Goal: Book appointment/travel/reservation

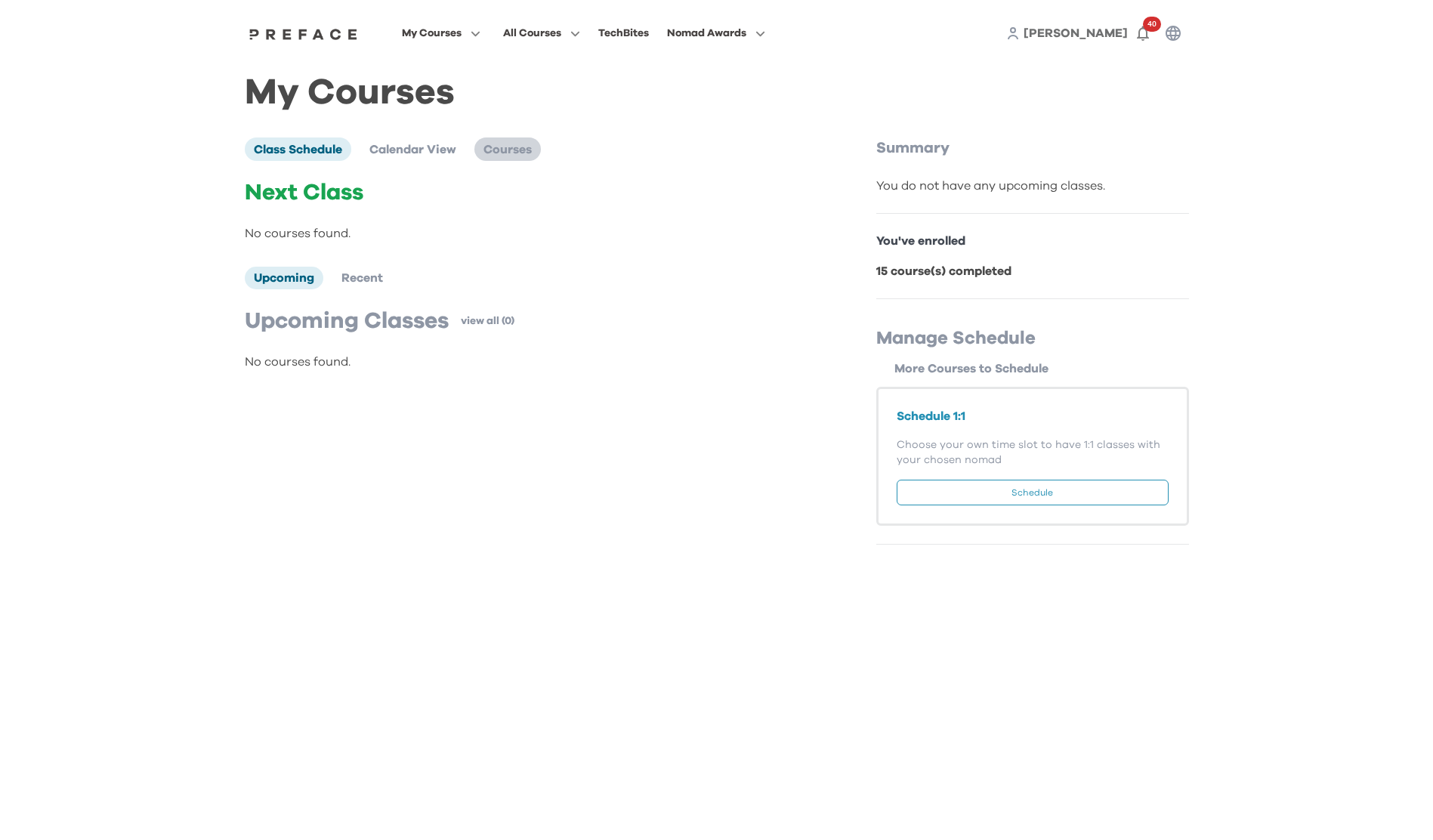
click at [506, 156] on span "Courses" at bounding box center [507, 149] width 48 height 12
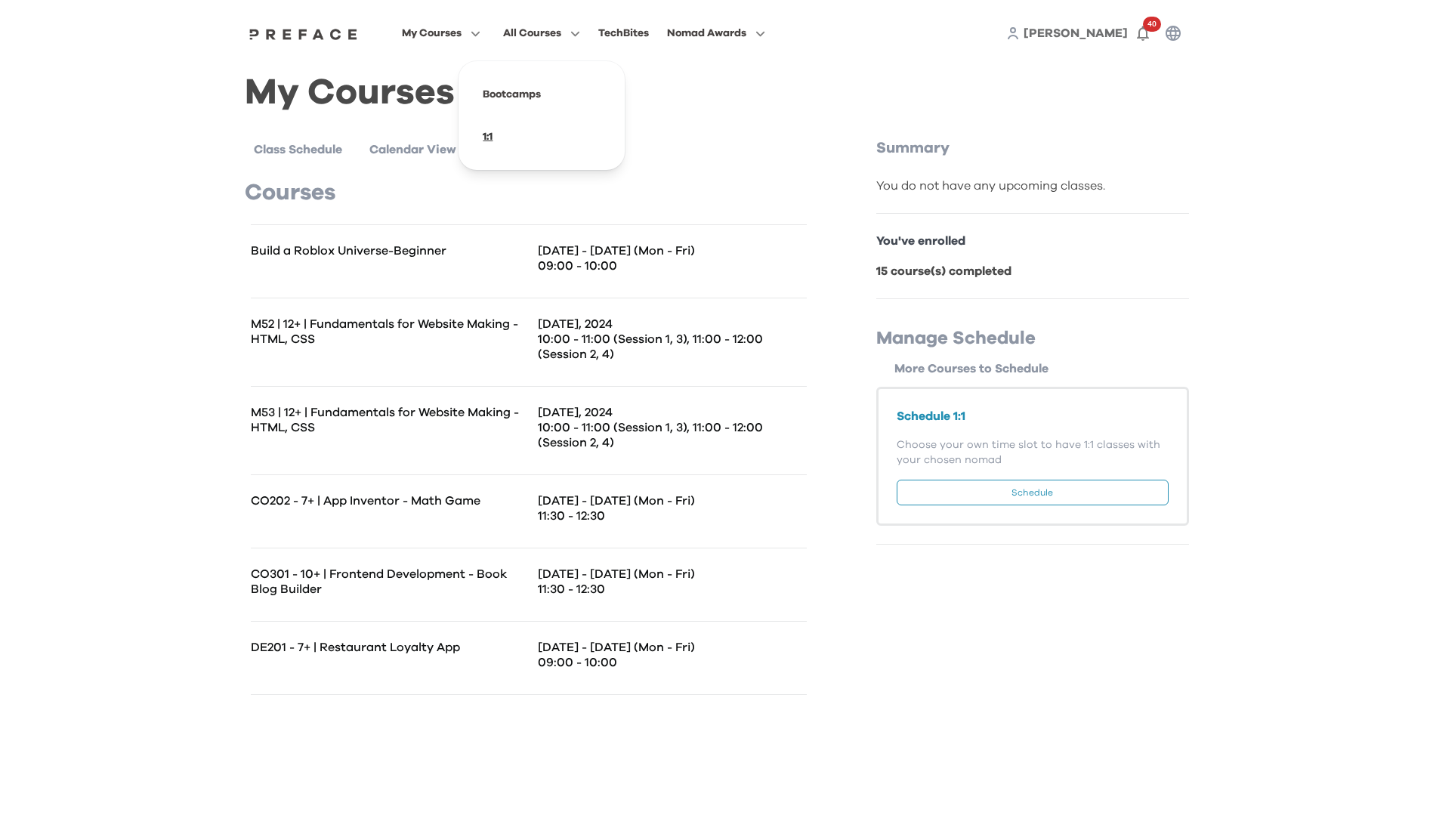
click at [492, 135] on span at bounding box center [542, 137] width 142 height 43
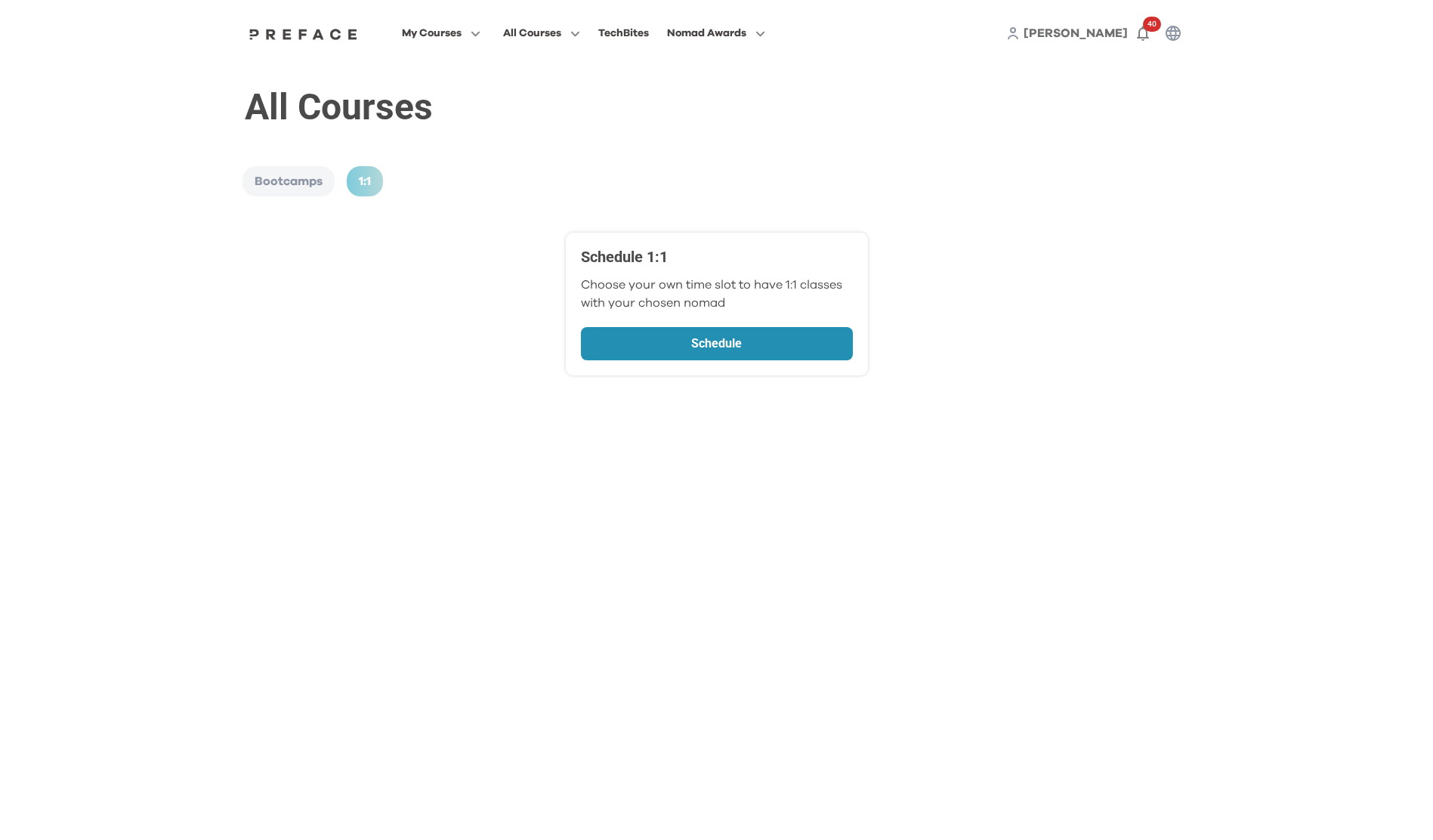
click at [671, 343] on p "Schedule" at bounding box center [717, 343] width 190 height 18
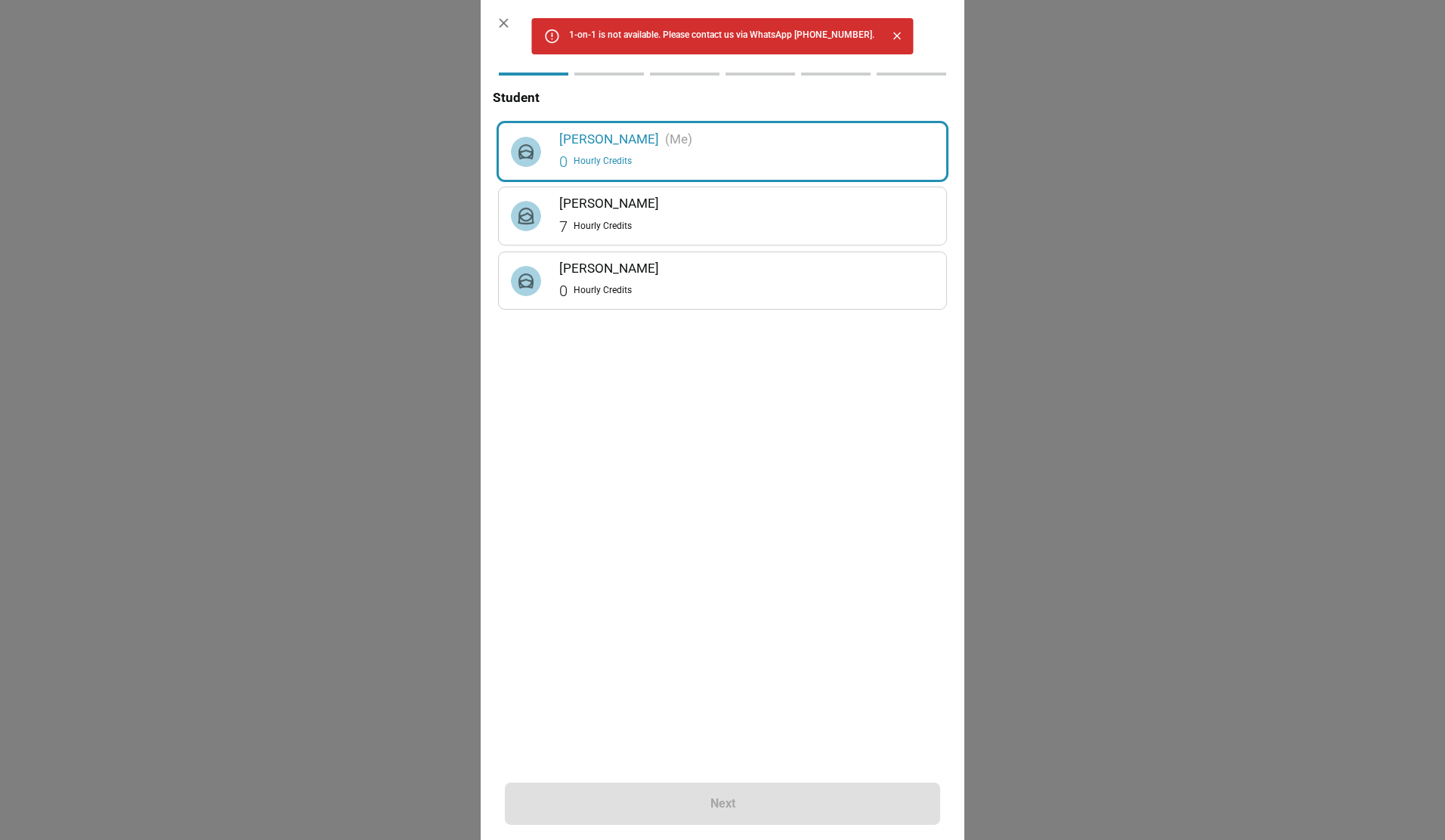
click at [618, 217] on div "7 Hourly Credits" at bounding box center [746, 226] width 375 height 24
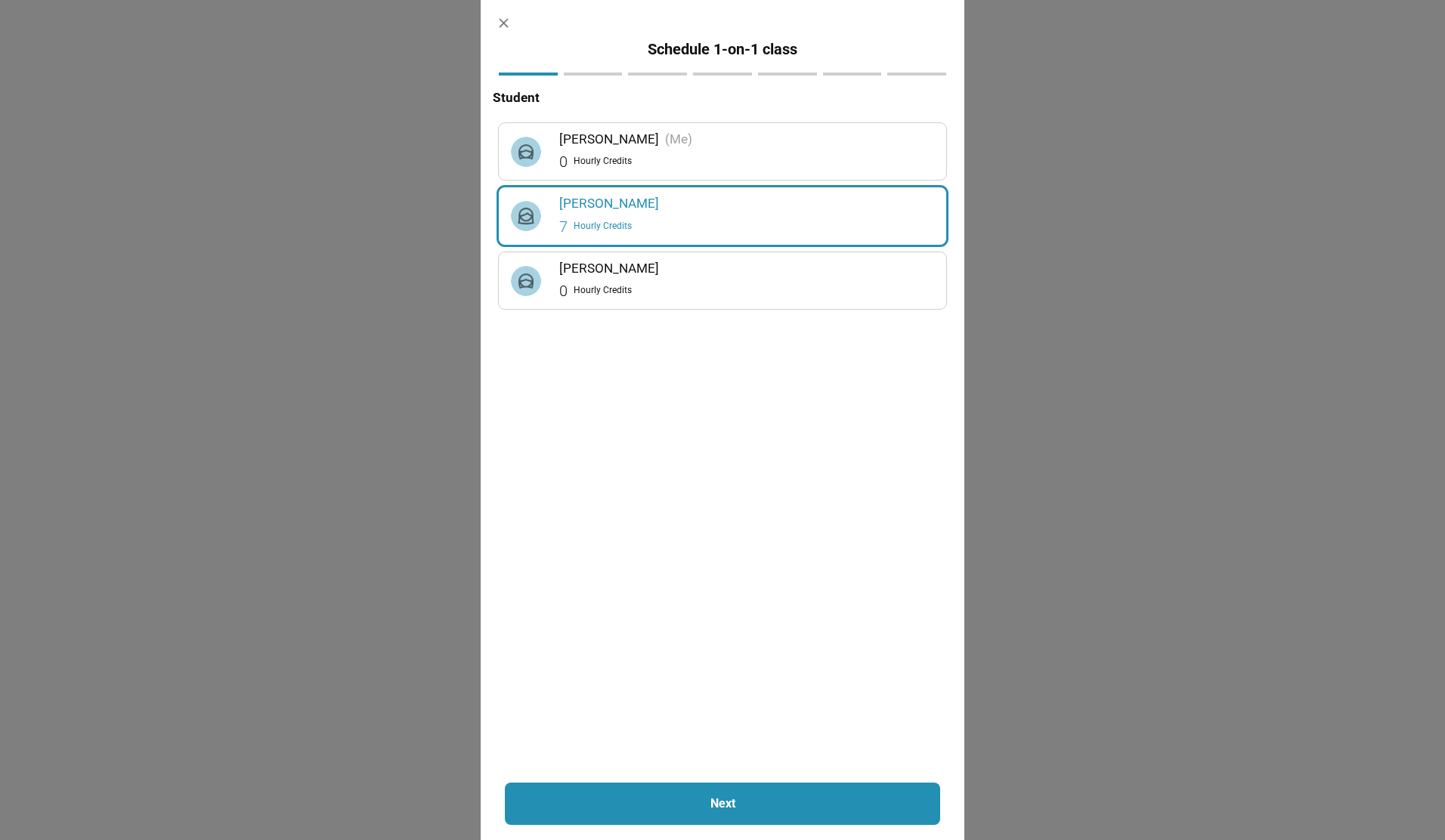
click at [623, 790] on button "Next" at bounding box center [722, 804] width 435 height 43
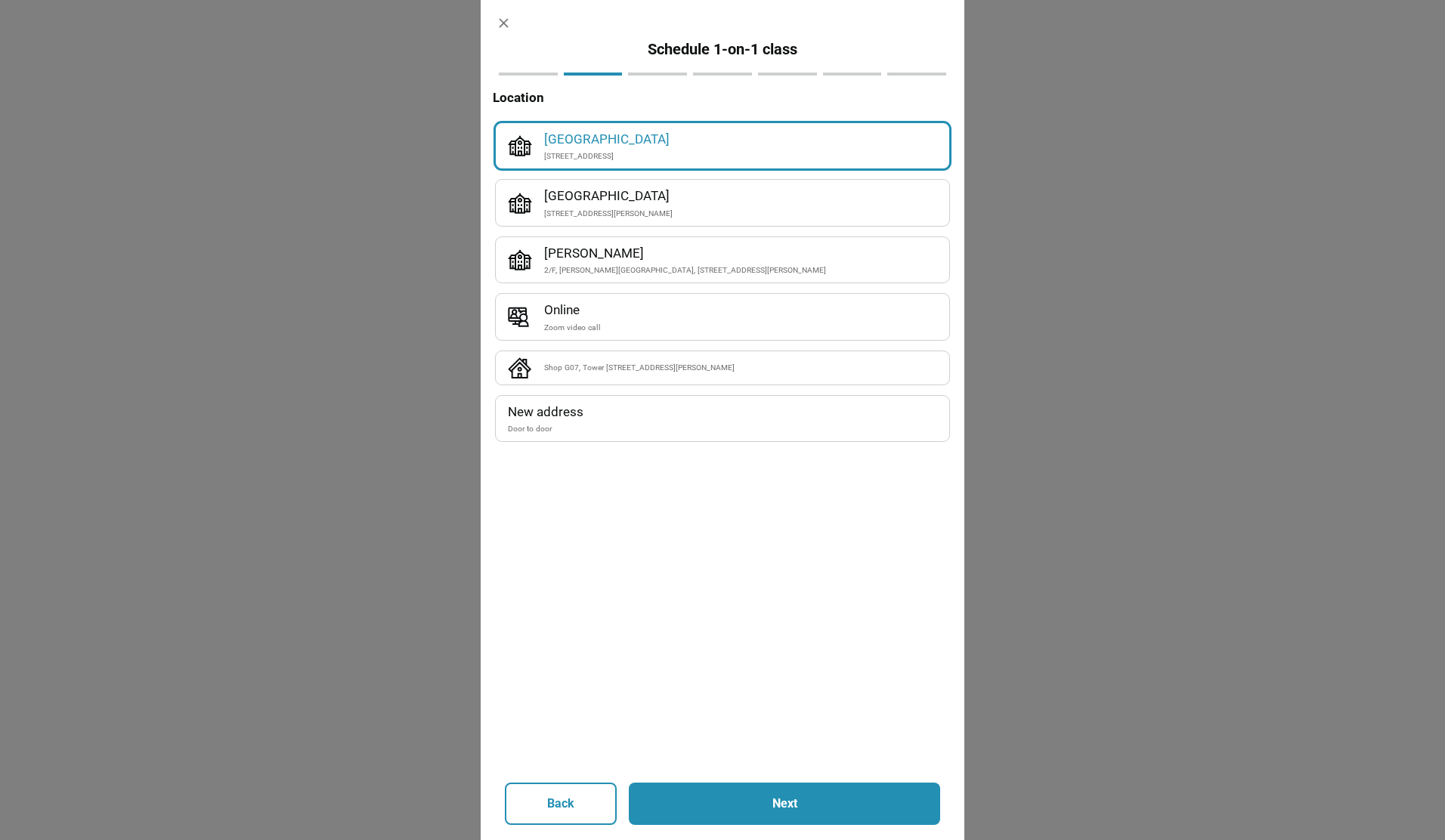
click at [642, 377] on div "Shop G07, Tower [STREET_ADDRESS][PERSON_NAME]" at bounding box center [722, 368] width 429 height 21
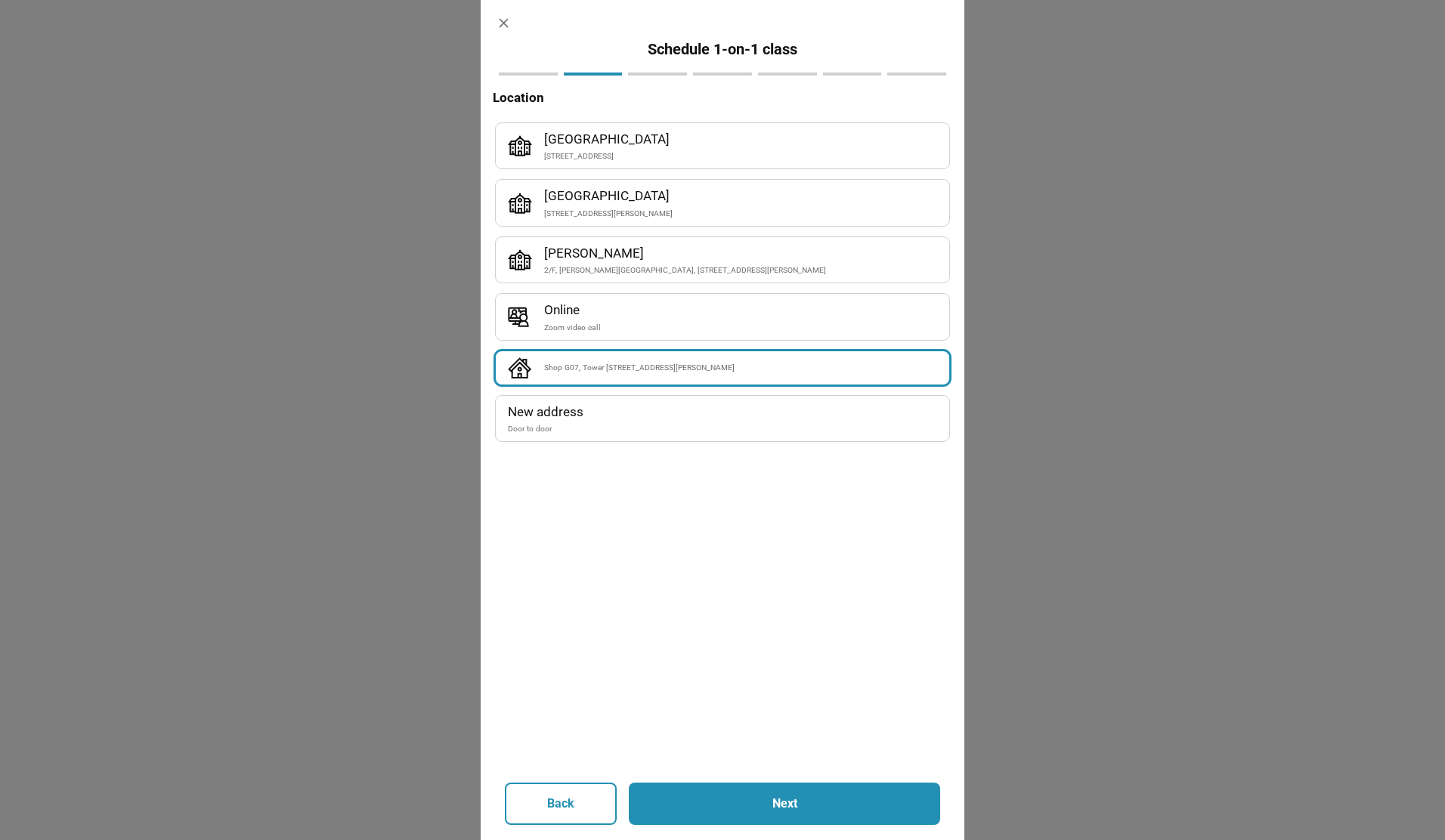
click at [739, 822] on button "Next" at bounding box center [784, 804] width 312 height 43
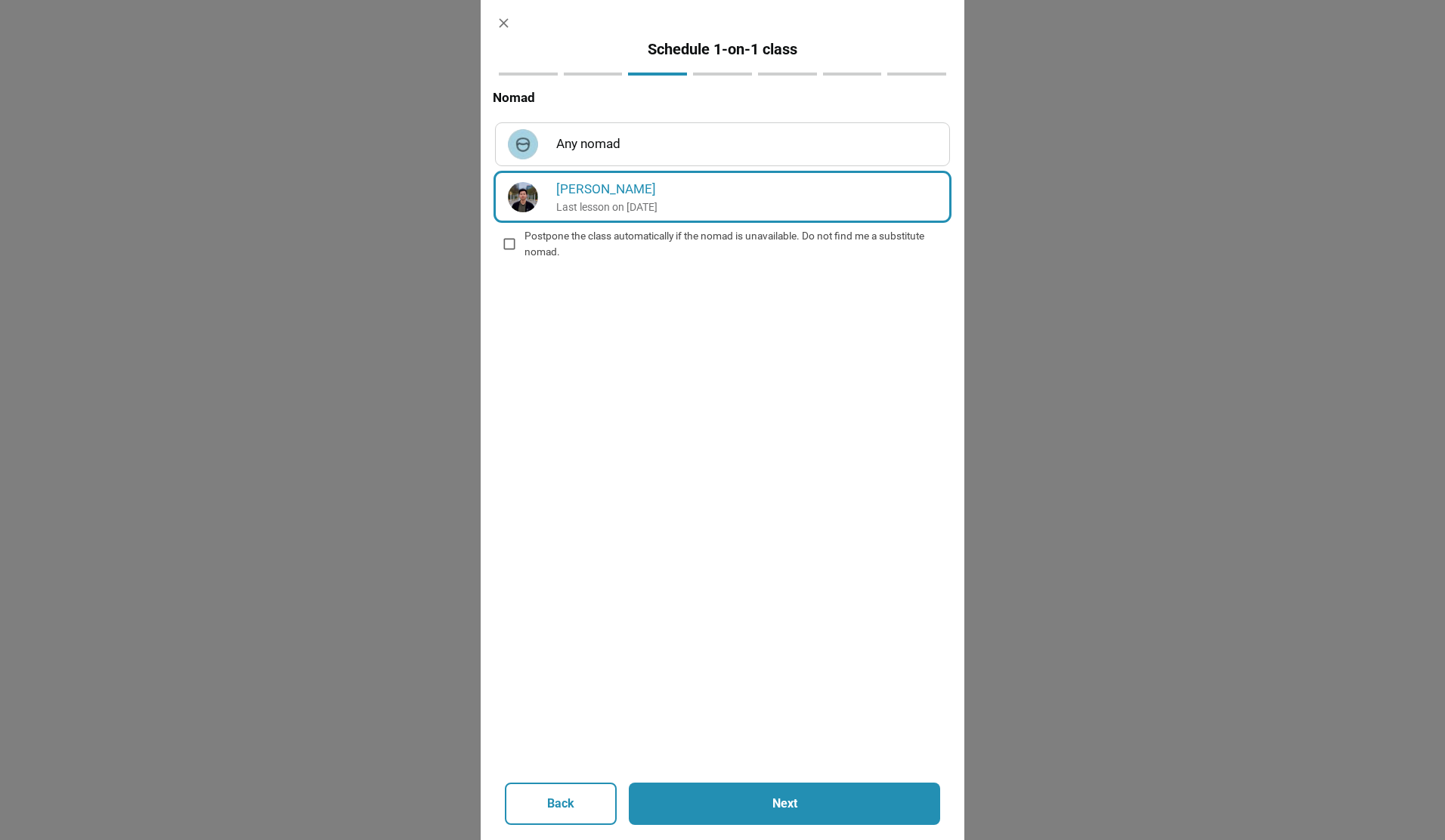
click at [607, 213] on p "Last lesson on [DATE]" at bounding box center [747, 206] width 381 height 15
click at [812, 811] on p "Next" at bounding box center [784, 804] width 230 height 18
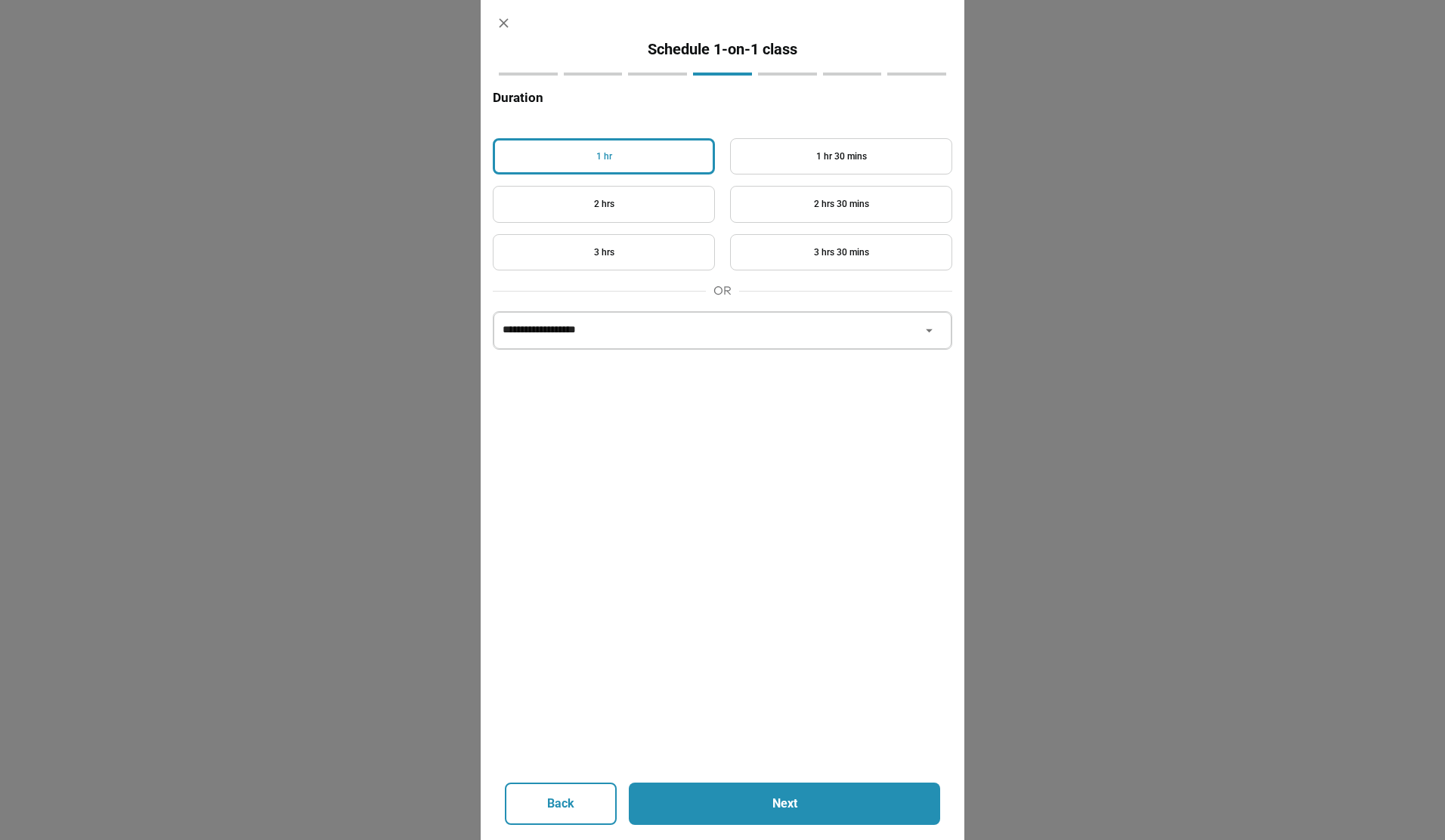
click at [656, 159] on button "1 hr" at bounding box center [604, 157] width 223 height 37
click at [764, 795] on p "Next" at bounding box center [784, 804] width 230 height 18
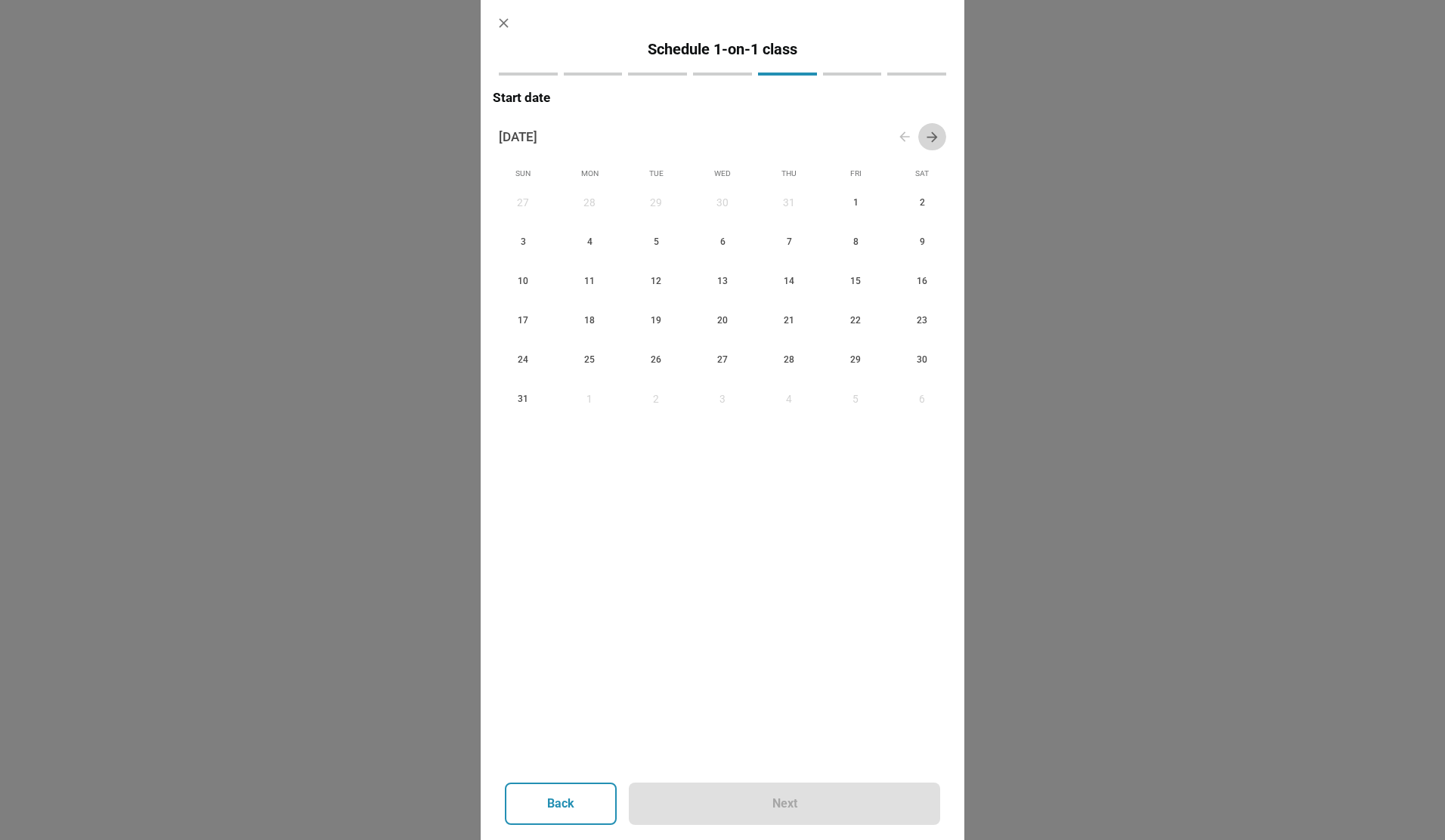
click at [928, 136] on icon "button" at bounding box center [932, 137] width 16 height 16
click at [784, 207] on span "4" at bounding box center [790, 203] width 27 height 16
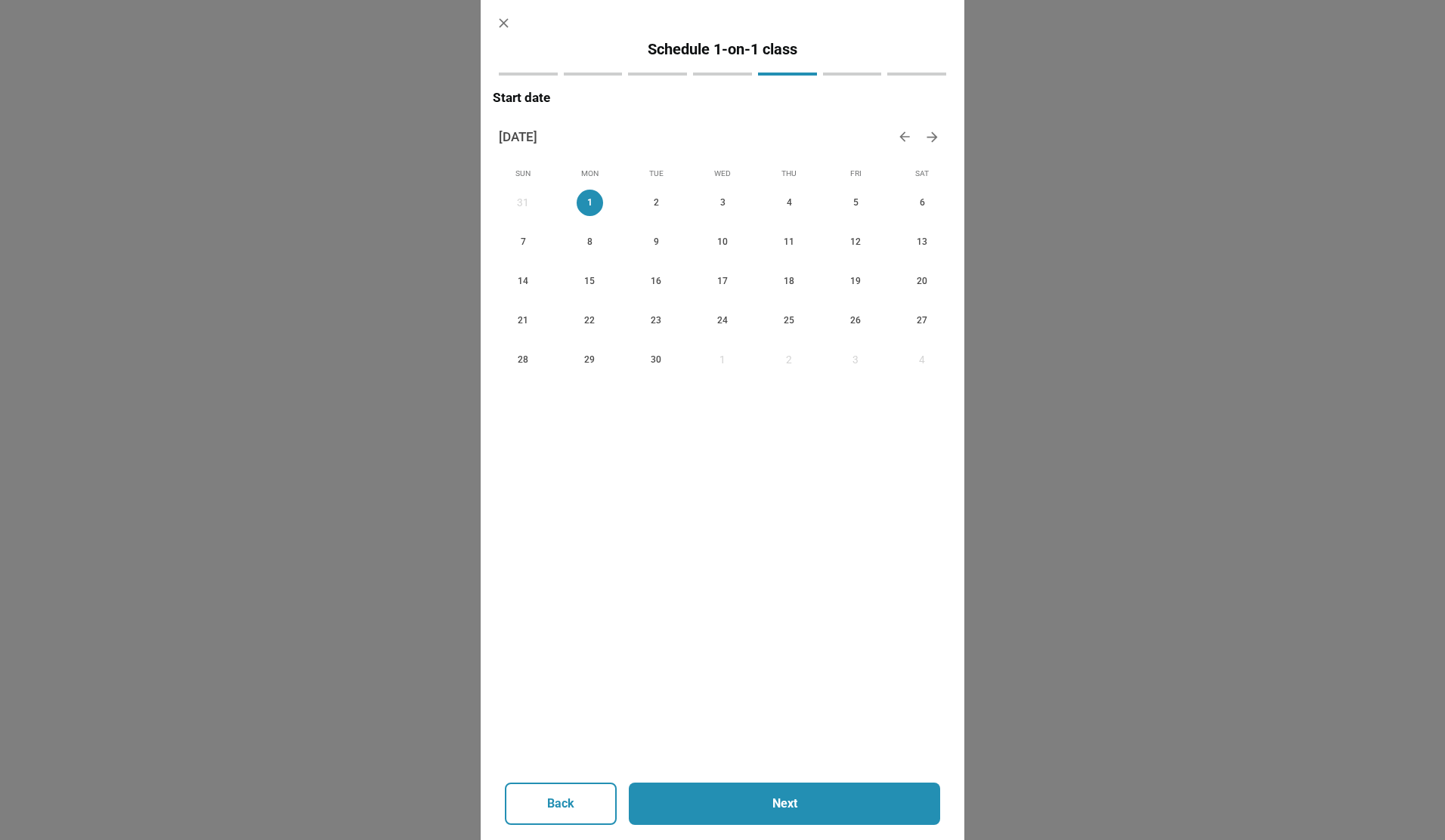
click at [777, 202] on span "4" at bounding box center [790, 203] width 27 height 16
click at [772, 806] on p "Next" at bounding box center [784, 804] width 230 height 18
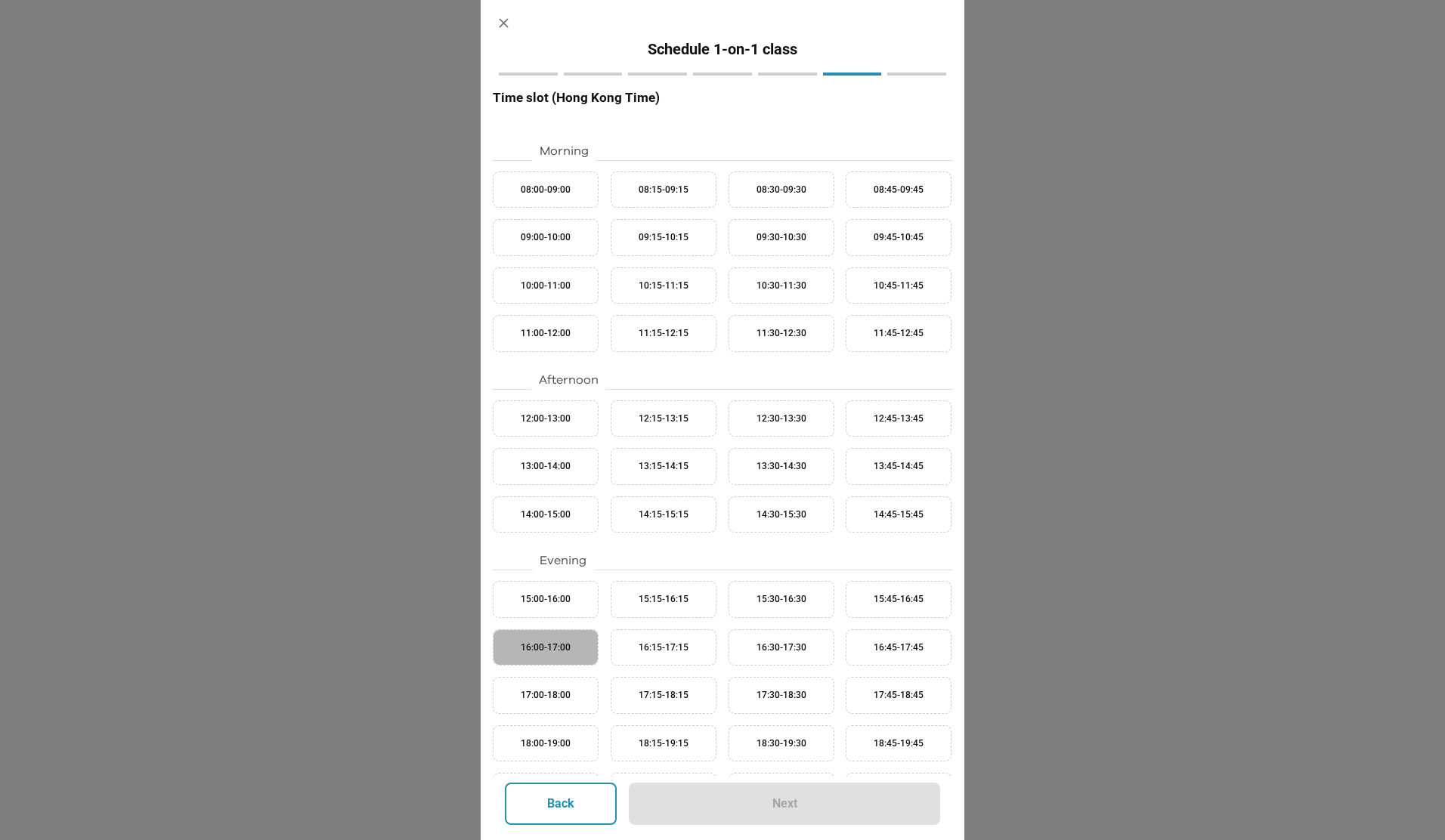
click at [583, 650] on button "16:00-17:00" at bounding box center [545, 648] width 106 height 37
